Goal: Check status: Check status

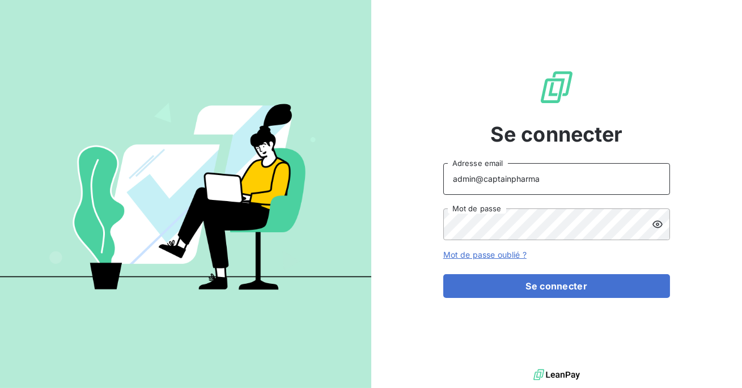
click at [544, 180] on input "admin@captainpharma" at bounding box center [556, 179] width 227 height 32
type input "admin@ece"
click at [443, 274] on button "Se connecter" at bounding box center [556, 286] width 227 height 24
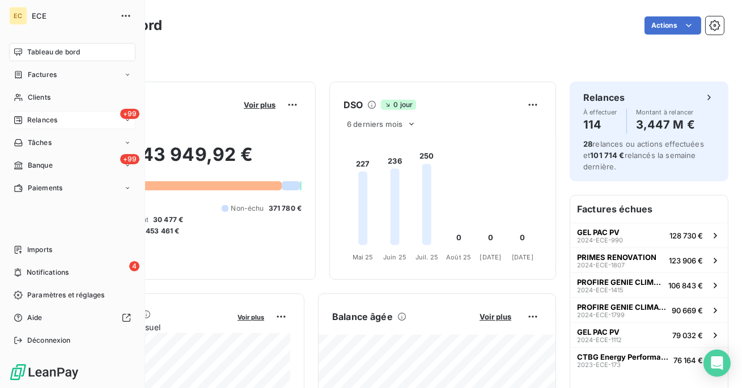
click at [31, 118] on span "Relances" at bounding box center [42, 120] width 30 height 10
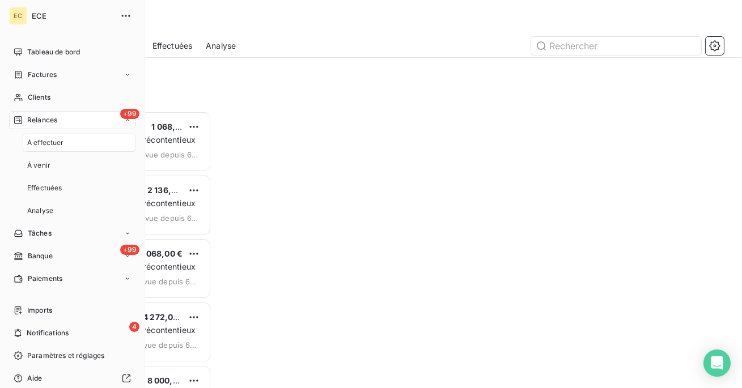
scroll to position [277, 157]
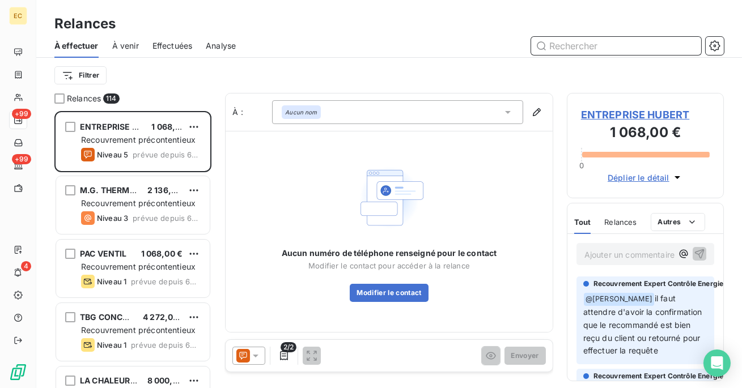
click at [172, 48] on span "Effectuées" at bounding box center [172, 45] width 40 height 11
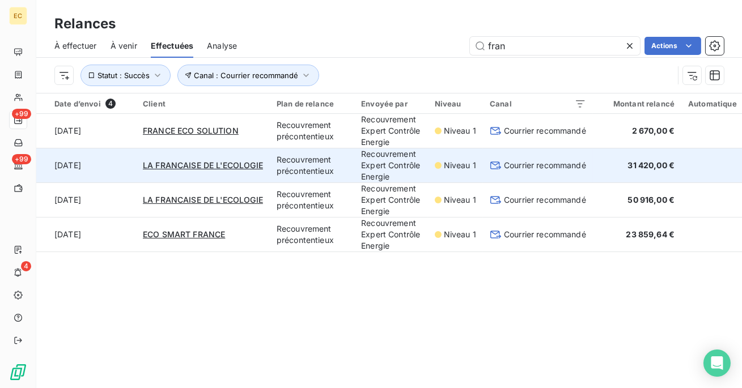
click at [223, 183] on td "LA FRANCAISE DE L'ECOLOGIE" at bounding box center [203, 165] width 134 height 35
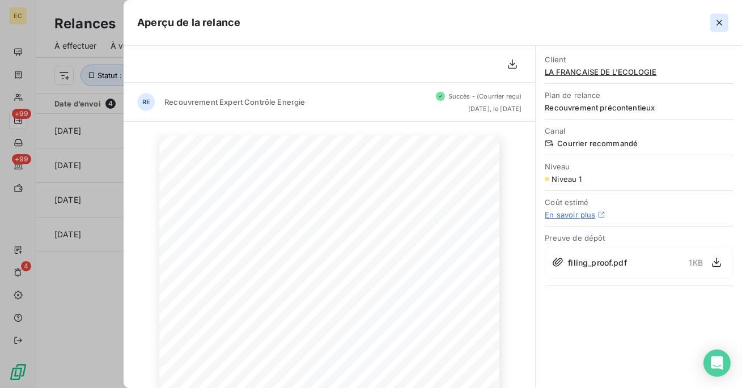
click at [720, 20] on icon "button" at bounding box center [719, 22] width 11 height 11
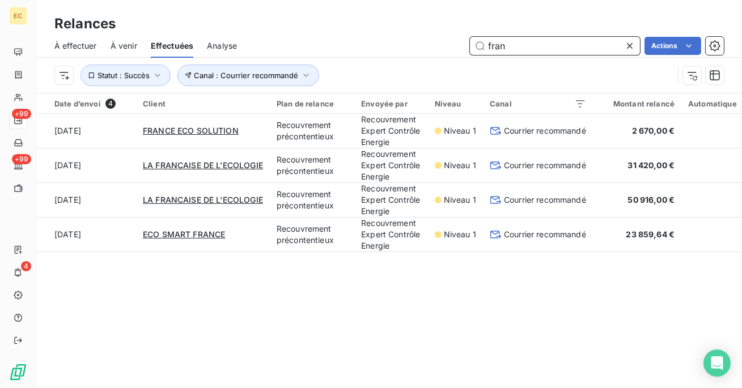
click at [532, 52] on input "fran" at bounding box center [555, 46] width 170 height 18
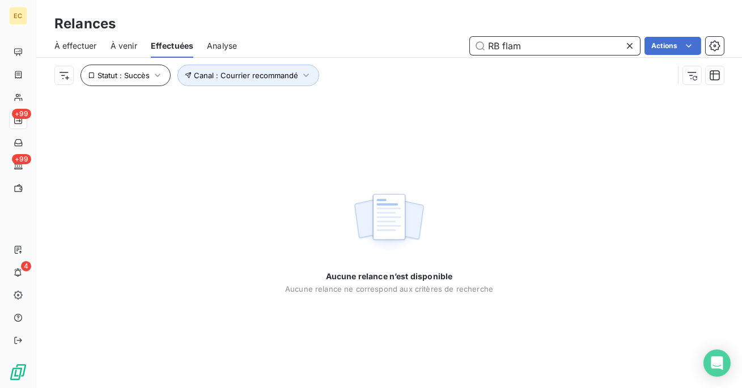
type input "RB flam"
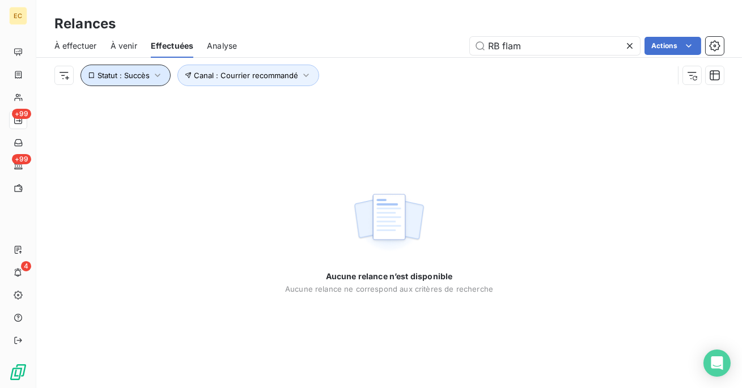
click at [164, 70] on button "Statut : Succès" at bounding box center [125, 76] width 90 height 22
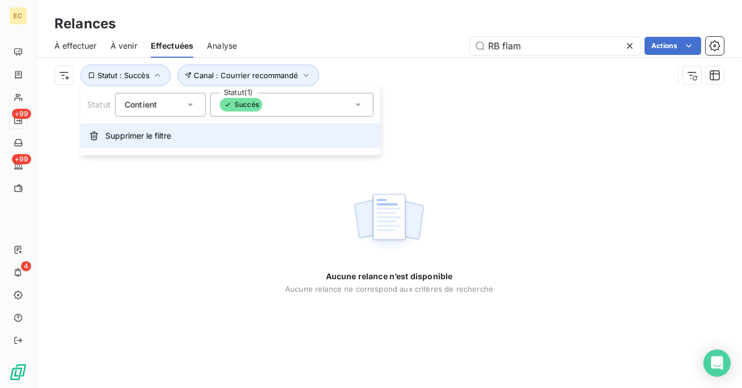
click at [150, 137] on span "Supprimer le filtre" at bounding box center [138, 135] width 66 height 11
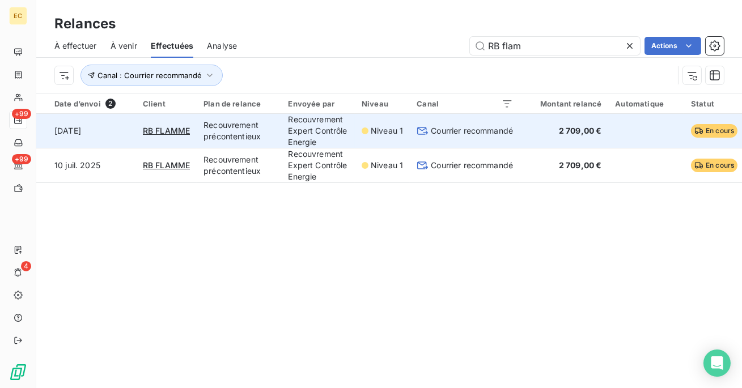
click at [393, 148] on td "Niveau 1" at bounding box center [382, 131] width 55 height 35
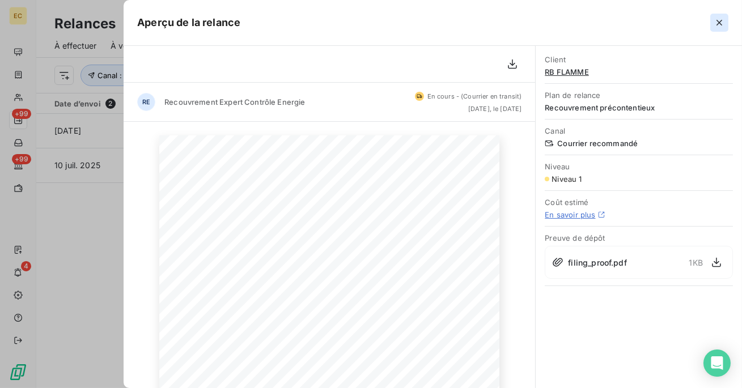
click at [715, 20] on icon "button" at bounding box center [719, 22] width 11 height 11
